Goal: Information Seeking & Learning: Learn about a topic

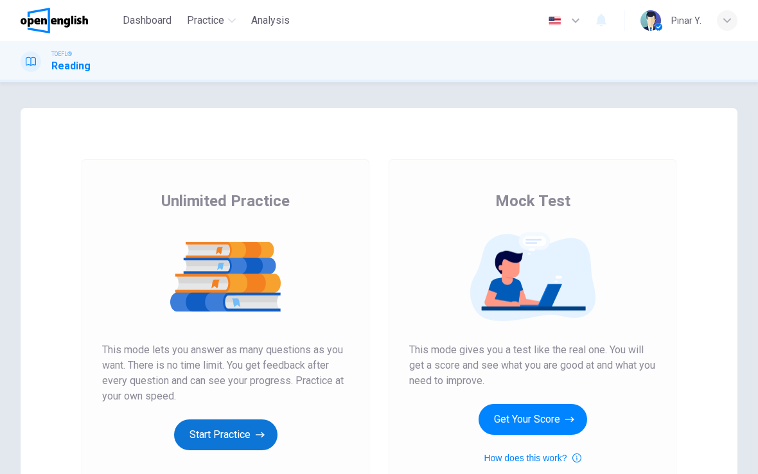
click at [250, 434] on button "Start Practice" at bounding box center [225, 434] width 103 height 31
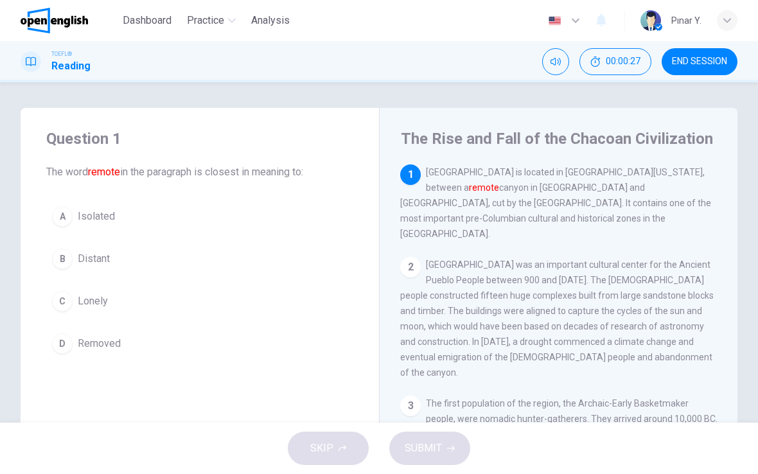
click at [106, 265] on span "Distant" at bounding box center [94, 258] width 32 height 15
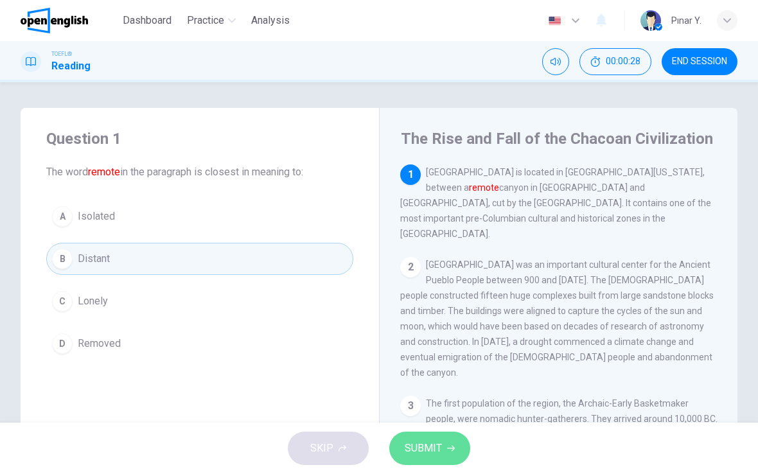
click at [430, 439] on button "SUBMIT" at bounding box center [429, 448] width 81 height 33
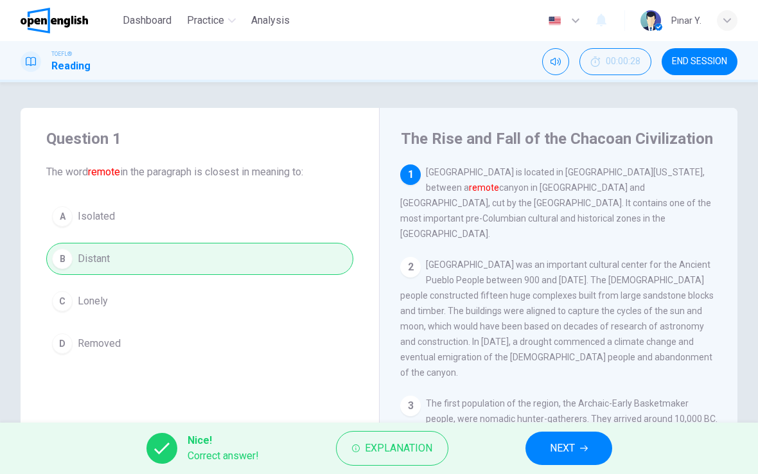
click at [579, 442] on button "NEXT" at bounding box center [568, 448] width 87 height 33
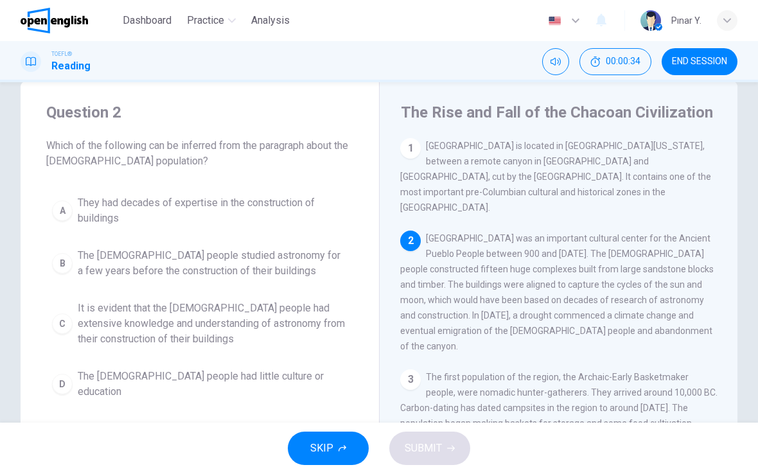
scroll to position [35, 0]
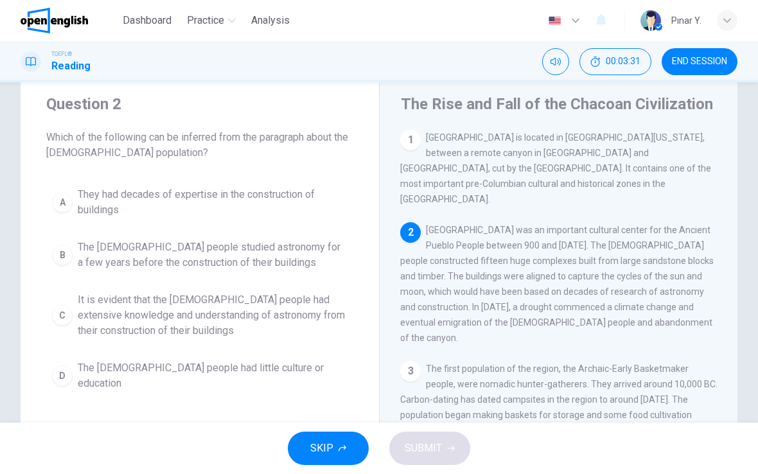
click at [191, 309] on span "It is evident that the [DEMOGRAPHIC_DATA] people had extensive knowledge and un…" at bounding box center [213, 315] width 270 height 46
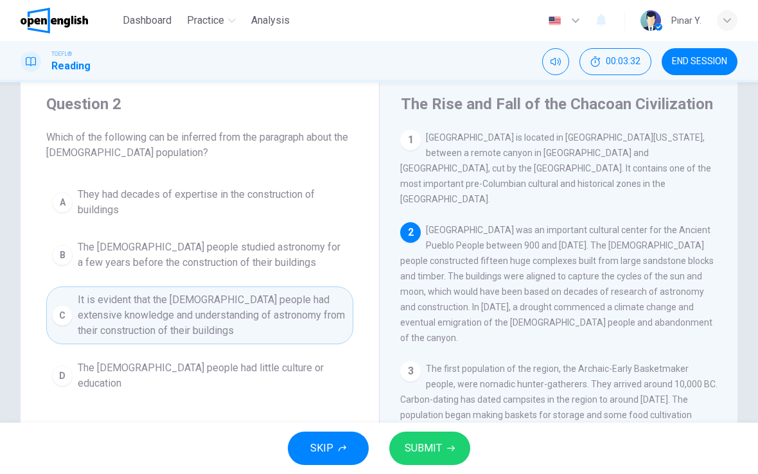
click at [417, 440] on span "SUBMIT" at bounding box center [423, 448] width 37 height 18
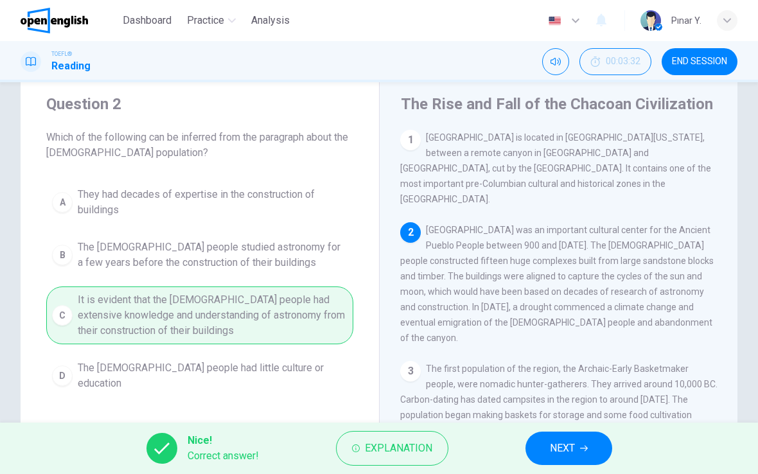
click at [595, 452] on button "NEXT" at bounding box center [568, 448] width 87 height 33
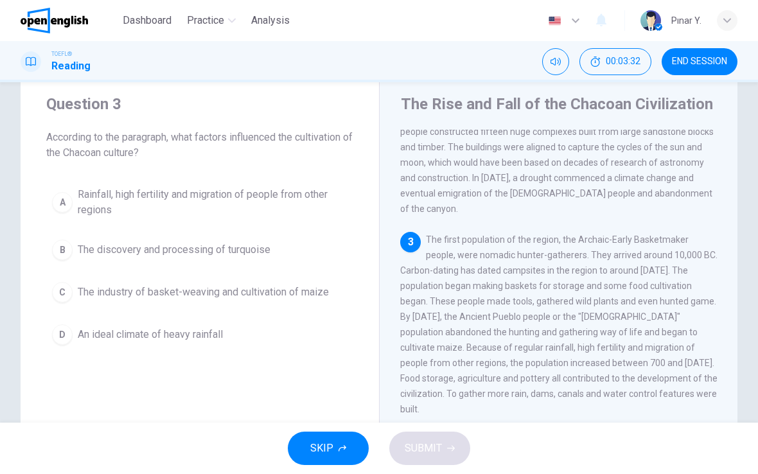
scroll to position [143, 0]
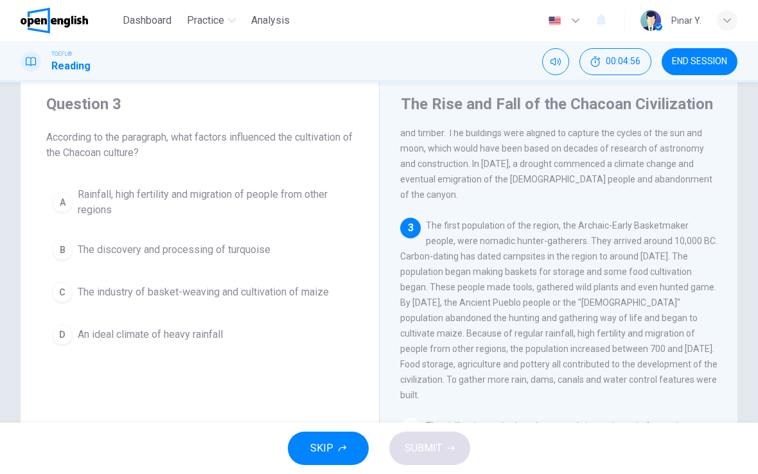
click at [95, 193] on span "Rainfall, high fertility and migration of people from other regions" at bounding box center [213, 202] width 270 height 31
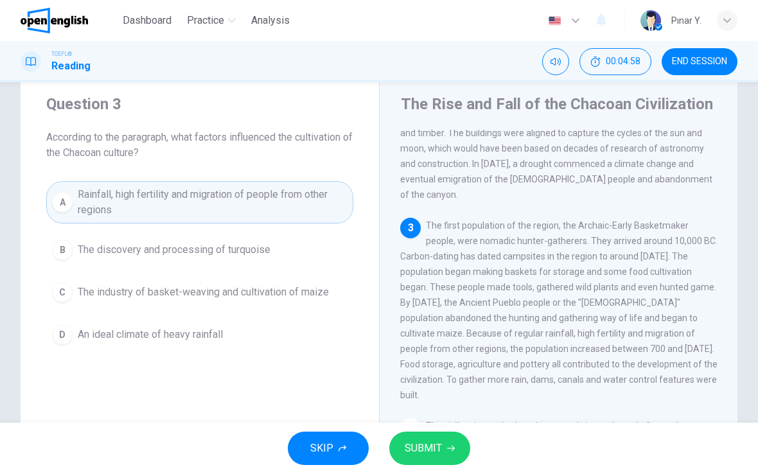
click at [410, 462] on button "SUBMIT" at bounding box center [429, 448] width 81 height 33
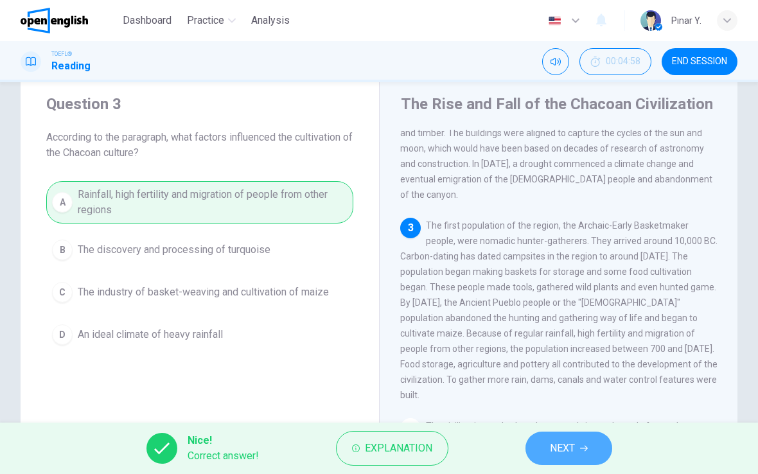
click at [554, 445] on span "NEXT" at bounding box center [562, 448] width 25 height 18
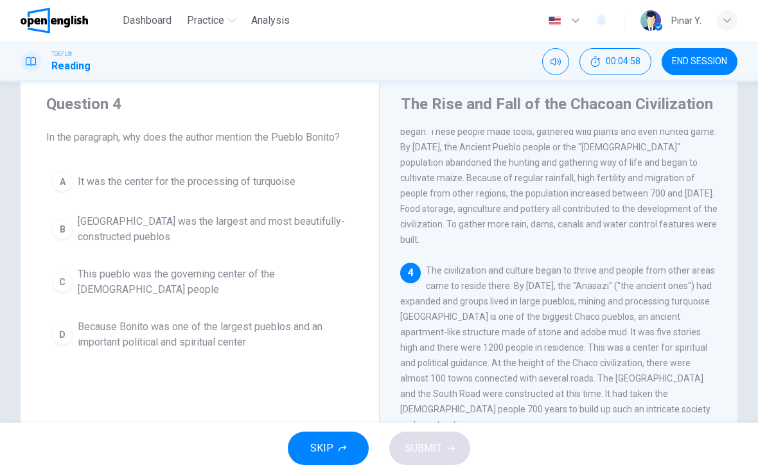
scroll to position [319, 0]
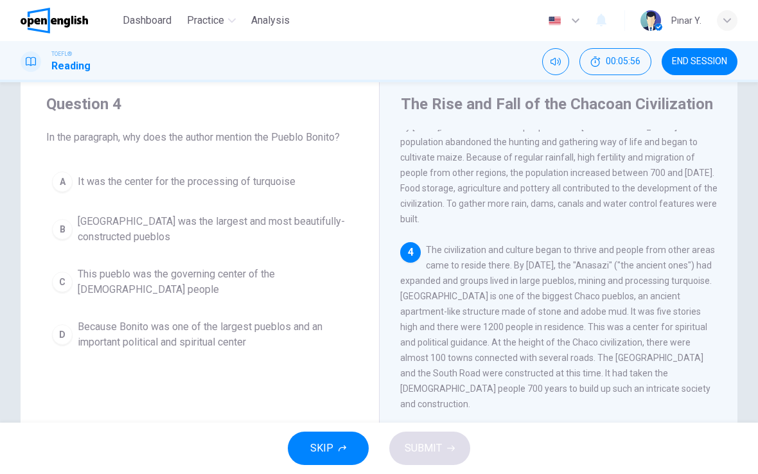
click at [107, 292] on span "This pueblo was the governing center of the [DEMOGRAPHIC_DATA] people" at bounding box center [213, 282] width 270 height 31
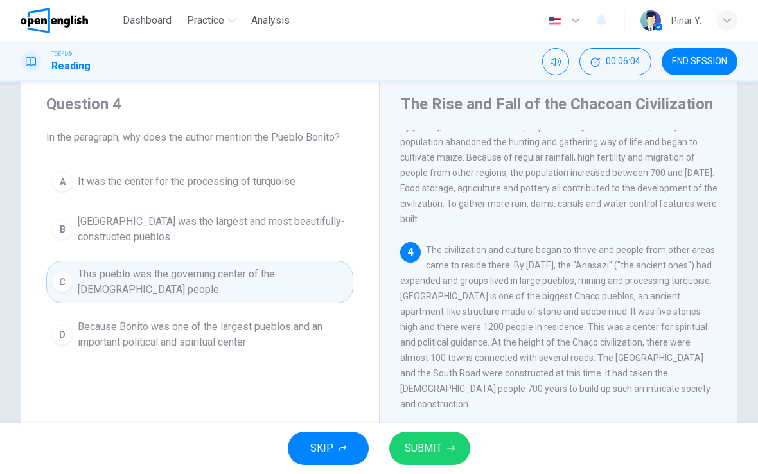
click at [218, 343] on span "Because Bonito was one of the largest pueblos and an important political and sp…" at bounding box center [213, 334] width 270 height 31
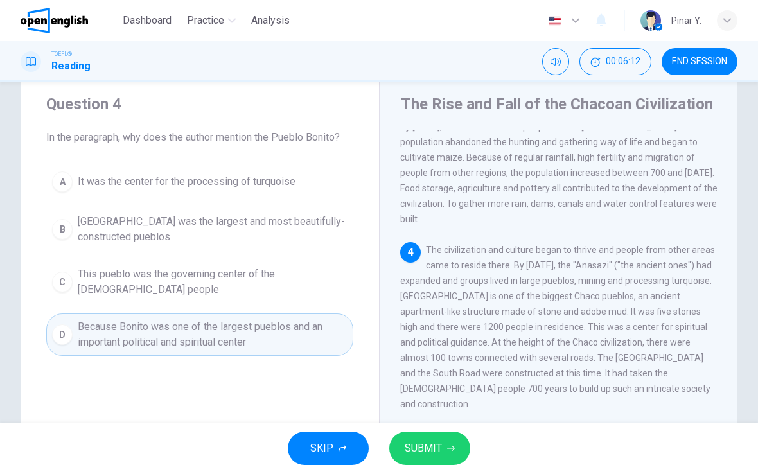
click at [430, 441] on span "SUBMIT" at bounding box center [423, 448] width 37 height 18
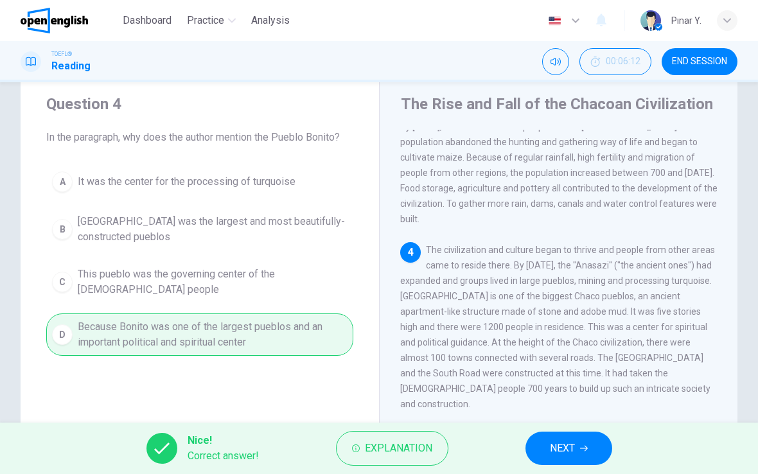
click at [538, 442] on button "NEXT" at bounding box center [568, 448] width 87 height 33
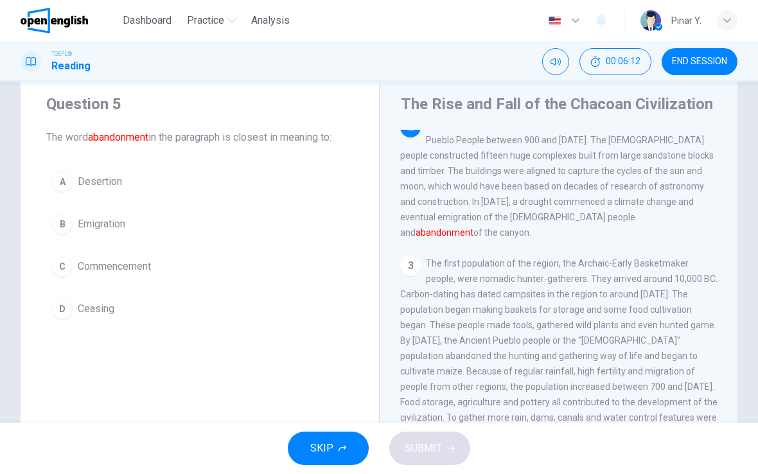
scroll to position [80, 0]
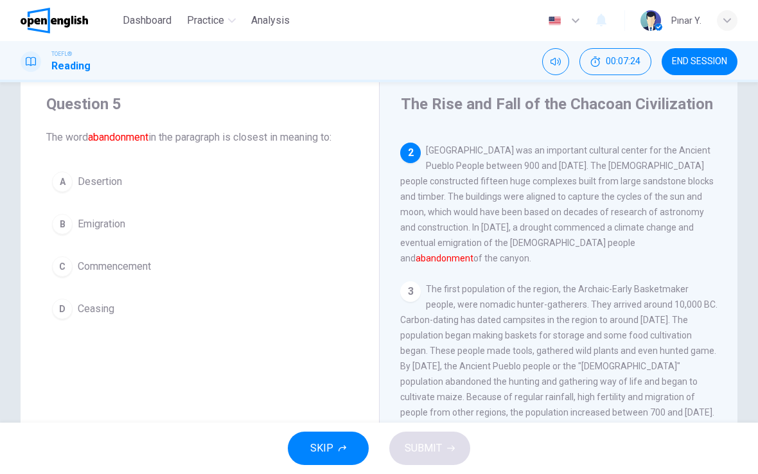
click at [103, 317] on button "D Ceasing" at bounding box center [199, 309] width 307 height 32
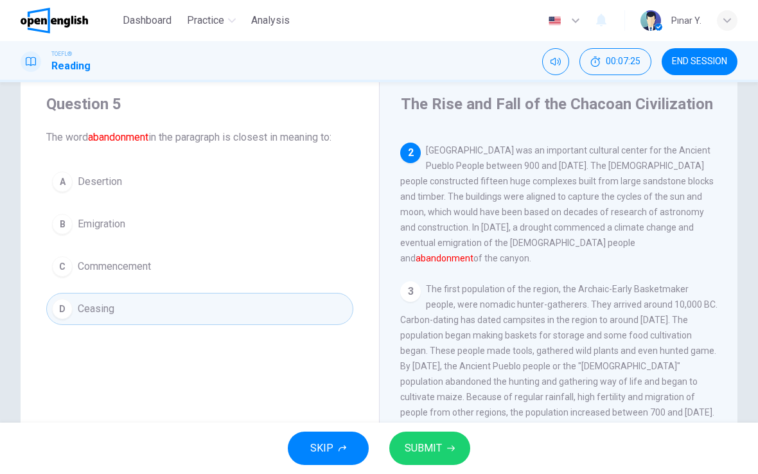
click at [416, 441] on span "SUBMIT" at bounding box center [423, 448] width 37 height 18
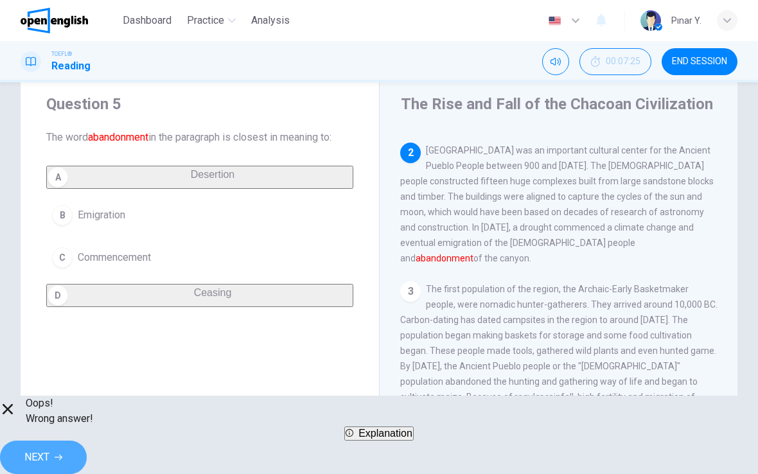
click at [49, 448] on span "NEXT" at bounding box center [36, 457] width 25 height 18
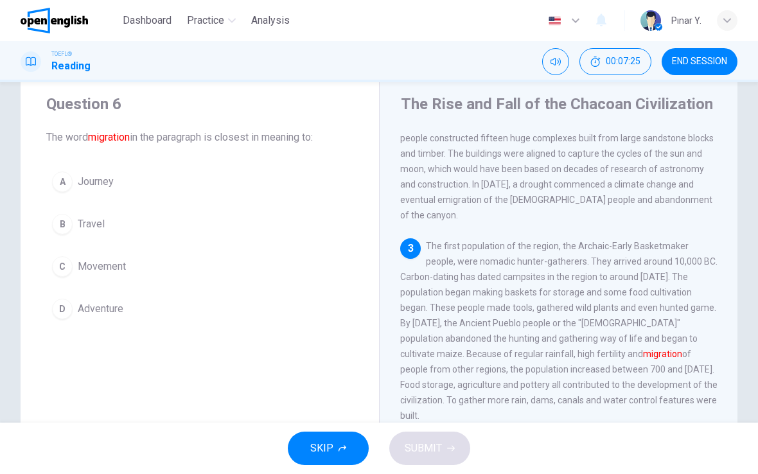
scroll to position [143, 0]
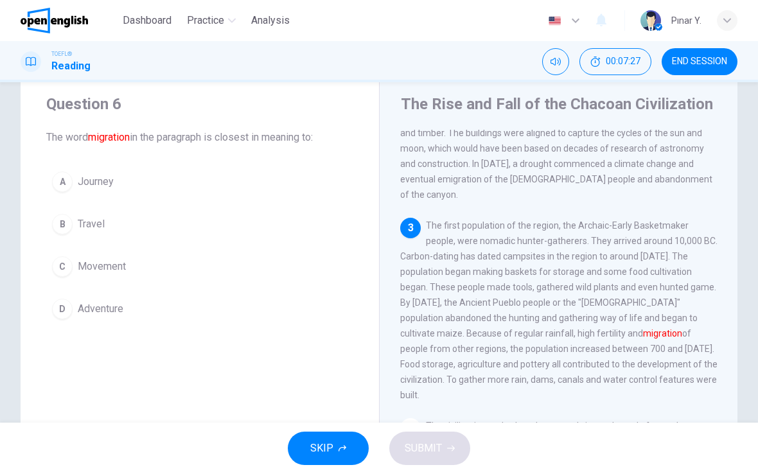
click at [106, 278] on button "C Movement" at bounding box center [199, 266] width 307 height 32
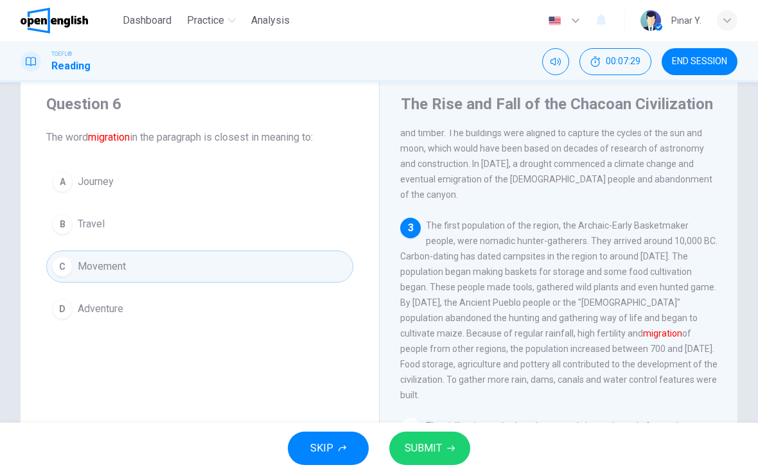
click at [422, 449] on span "SUBMIT" at bounding box center [423, 448] width 37 height 18
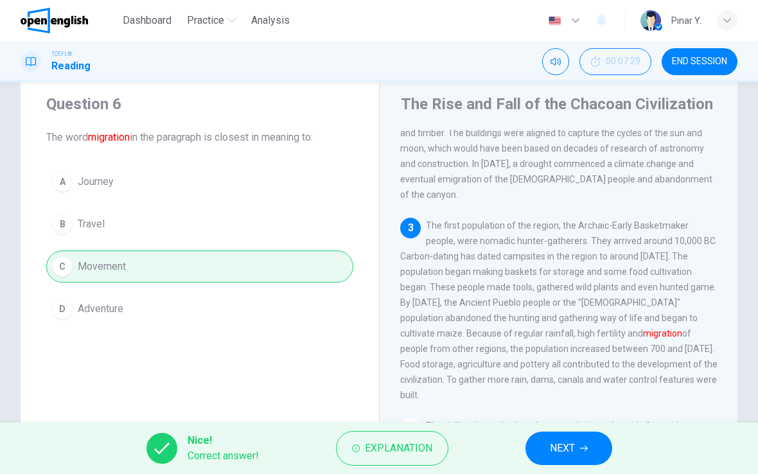
click at [574, 455] on span "NEXT" at bounding box center [562, 448] width 25 height 18
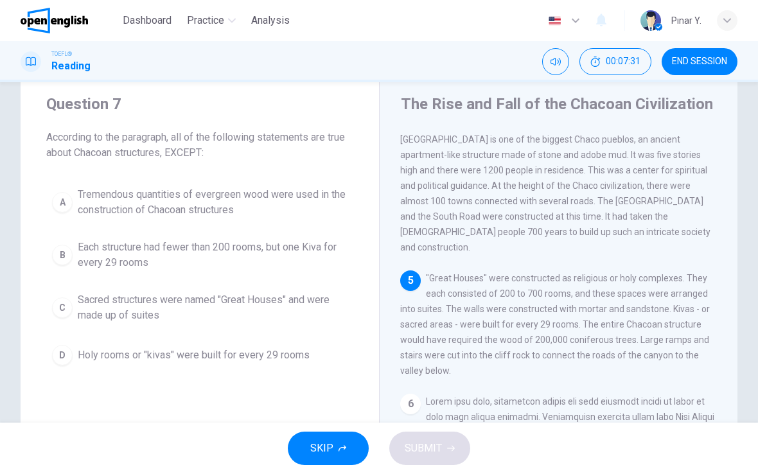
scroll to position [477, 0]
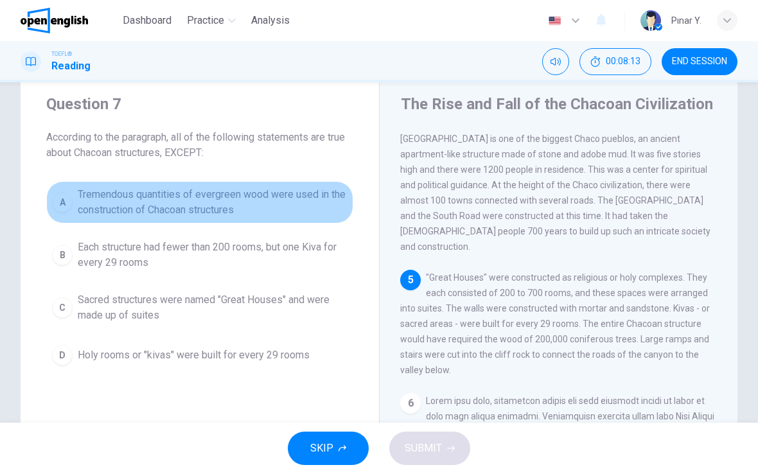
click at [185, 215] on span "Tremendous quantities of evergreen wood were used in the construction of Chacoa…" at bounding box center [213, 202] width 270 height 31
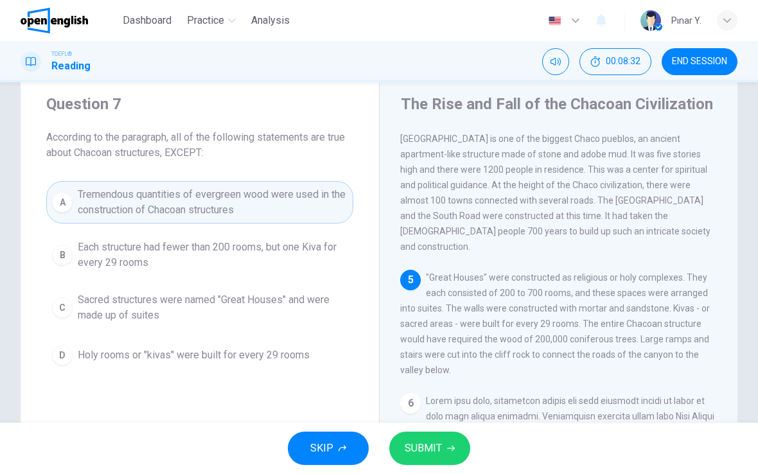
click at [432, 452] on span "SUBMIT" at bounding box center [423, 448] width 37 height 18
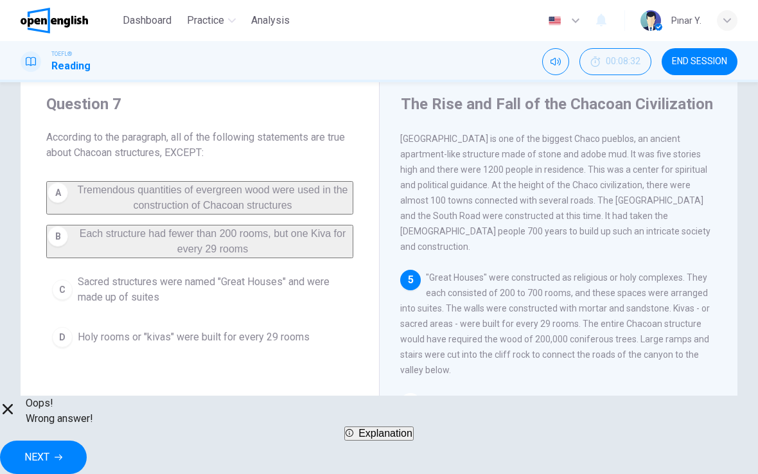
click at [87, 456] on button "NEXT" at bounding box center [43, 457] width 87 height 33
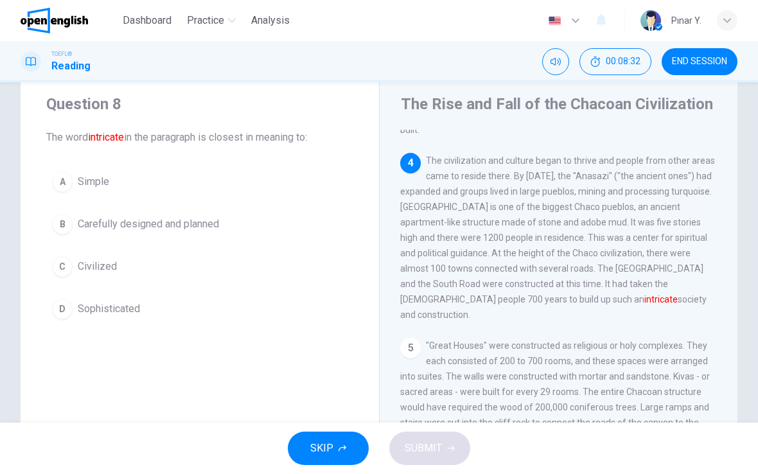
scroll to position [399, 0]
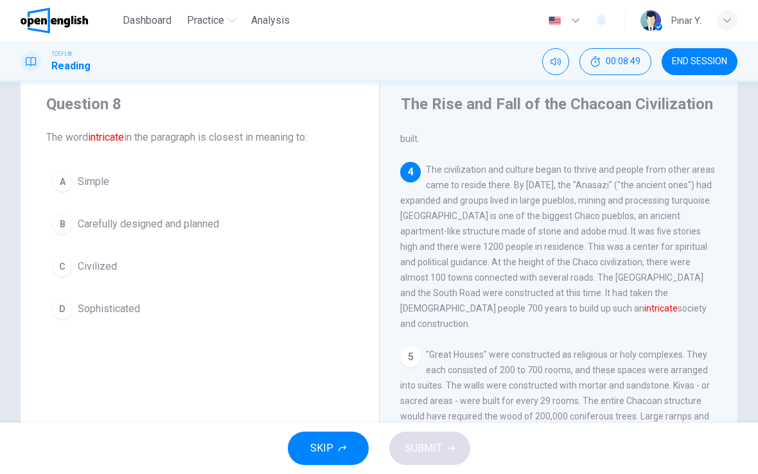
click at [87, 177] on span "Simple" at bounding box center [93, 181] width 31 height 15
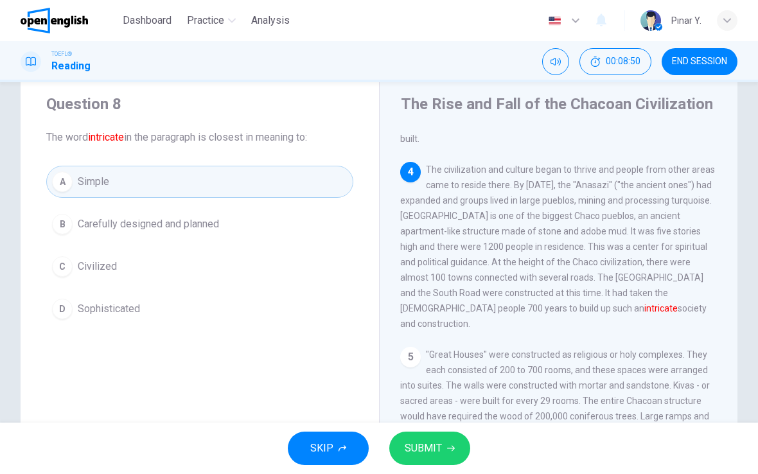
click at [406, 441] on span "SUBMIT" at bounding box center [423, 448] width 37 height 18
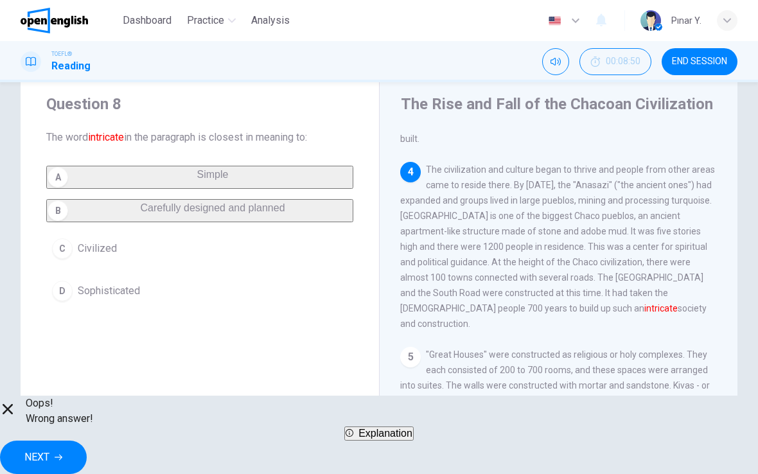
click at [49, 448] on span "NEXT" at bounding box center [36, 457] width 25 height 18
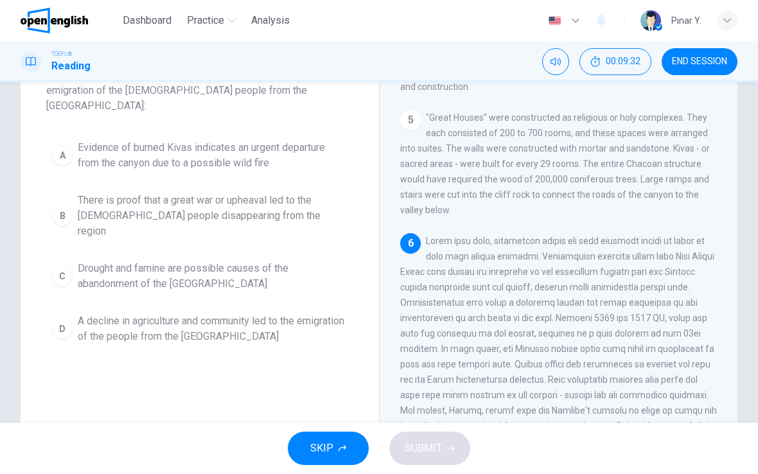
scroll to position [96, 0]
click at [155, 142] on span "Evidence of burned Kivas indicates an urgent departure from the canyon due to a…" at bounding box center [213, 156] width 270 height 31
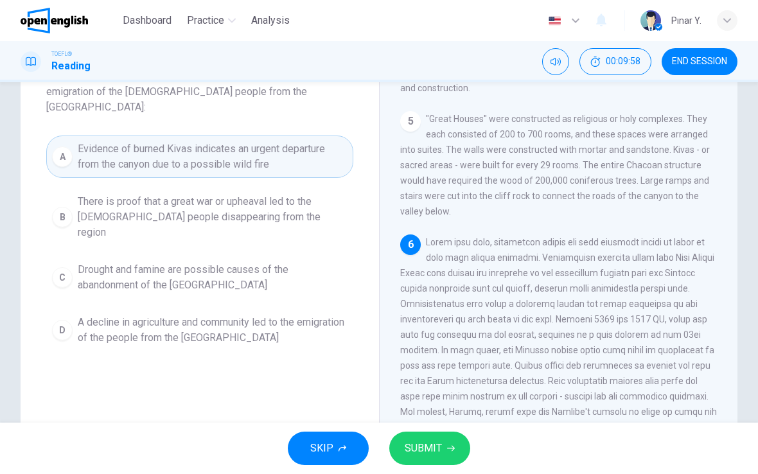
click at [434, 447] on span "SUBMIT" at bounding box center [423, 448] width 37 height 18
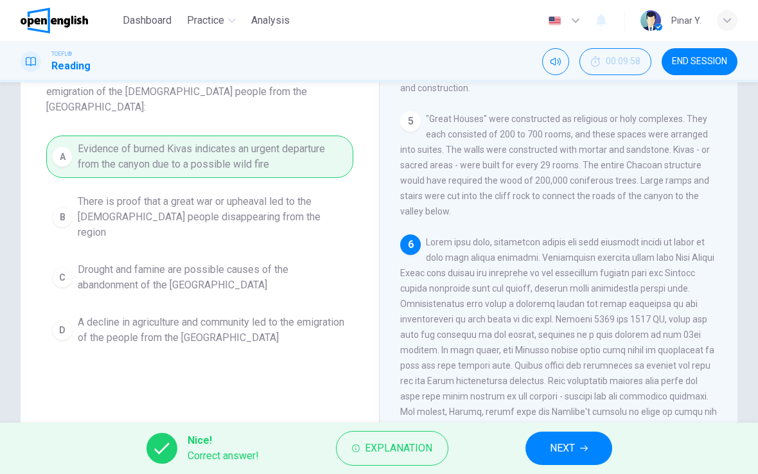
click at [560, 459] on button "NEXT" at bounding box center [568, 448] width 87 height 33
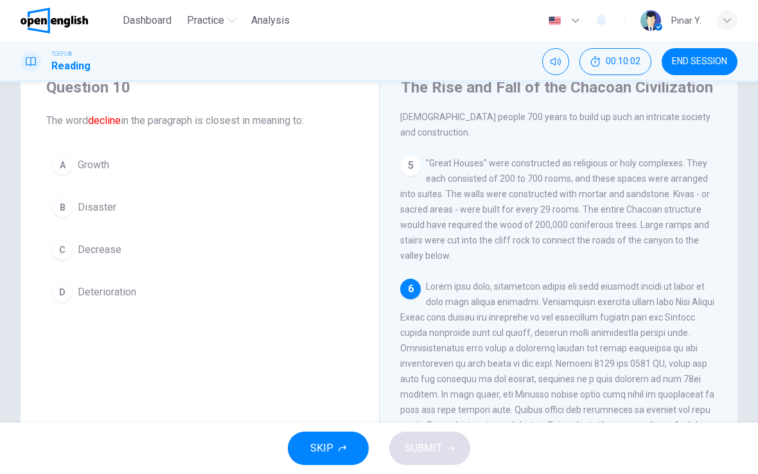
scroll to position [50, 0]
click at [121, 258] on button "C Decrease" at bounding box center [199, 251] width 307 height 32
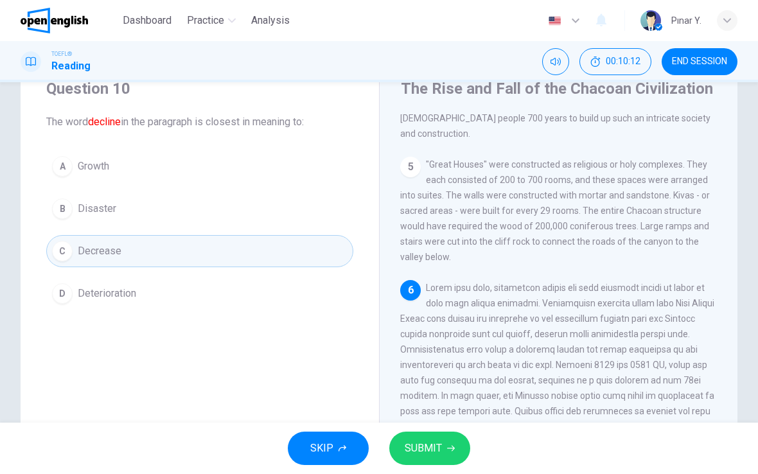
click at [420, 444] on span "SUBMIT" at bounding box center [423, 448] width 37 height 18
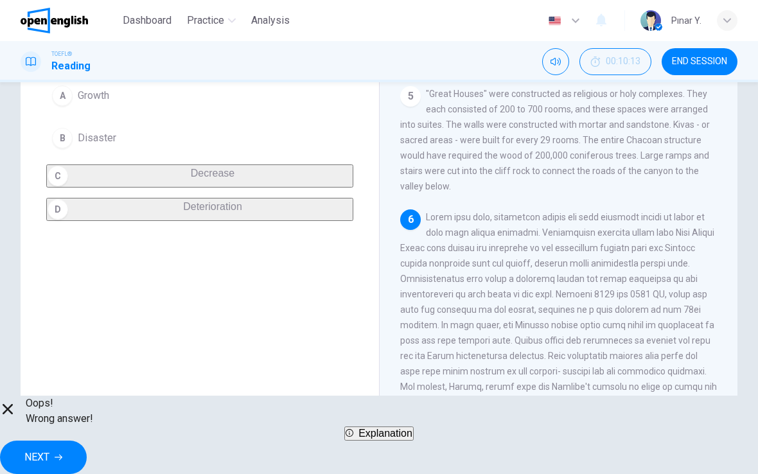
scroll to position [121, 0]
click at [49, 450] on span "NEXT" at bounding box center [36, 457] width 25 height 18
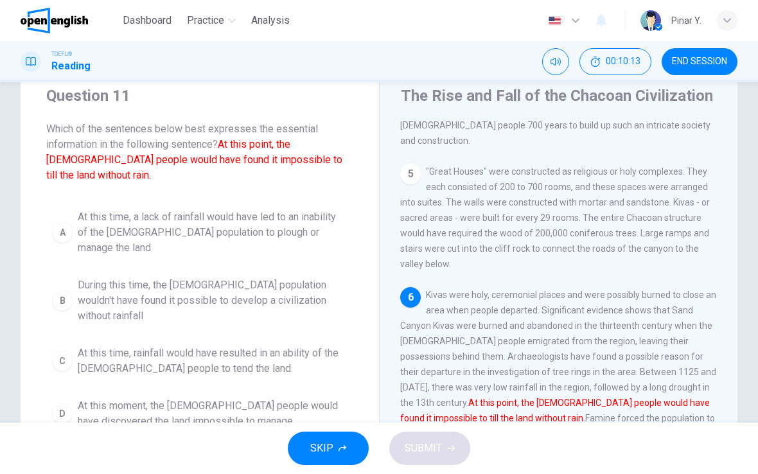
scroll to position [46, 0]
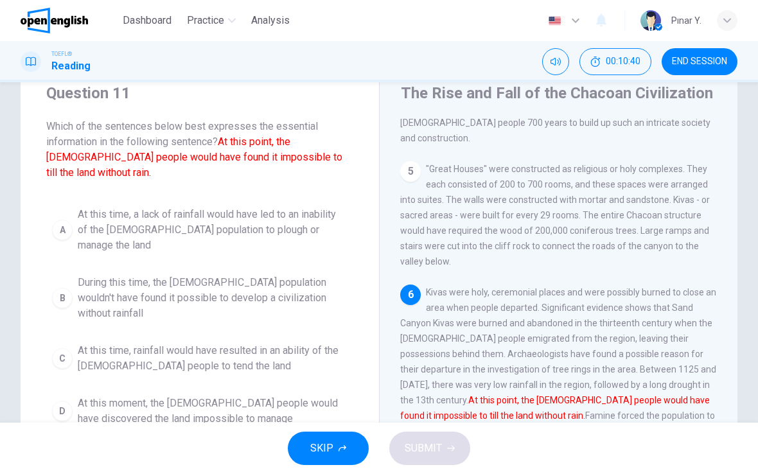
click at [160, 343] on span "At this time, rainfall would have resulted in an ability of the [DEMOGRAPHIC_DA…" at bounding box center [213, 358] width 270 height 31
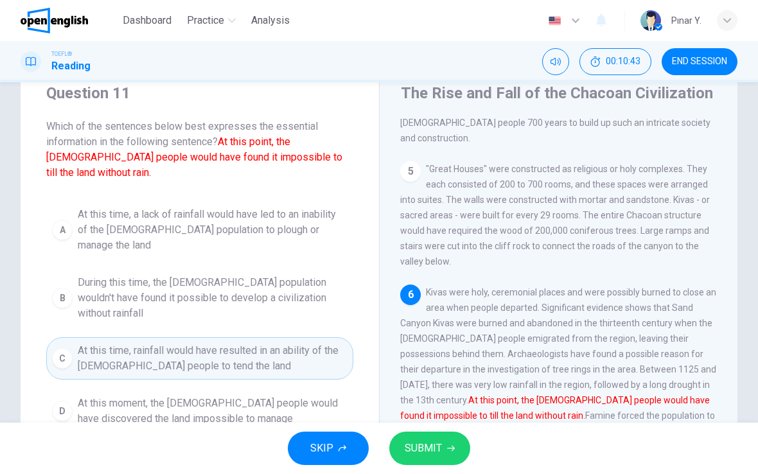
click at [416, 441] on span "SUBMIT" at bounding box center [423, 448] width 37 height 18
